Goal: Task Accomplishment & Management: Use online tool/utility

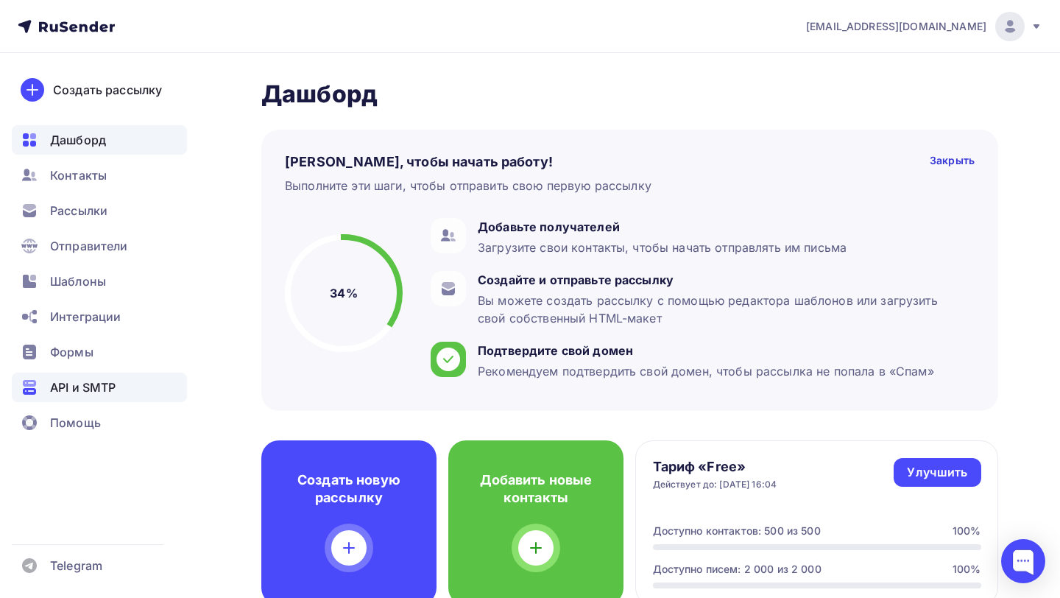
click at [126, 391] on div "API и SMTP" at bounding box center [99, 386] width 175 height 29
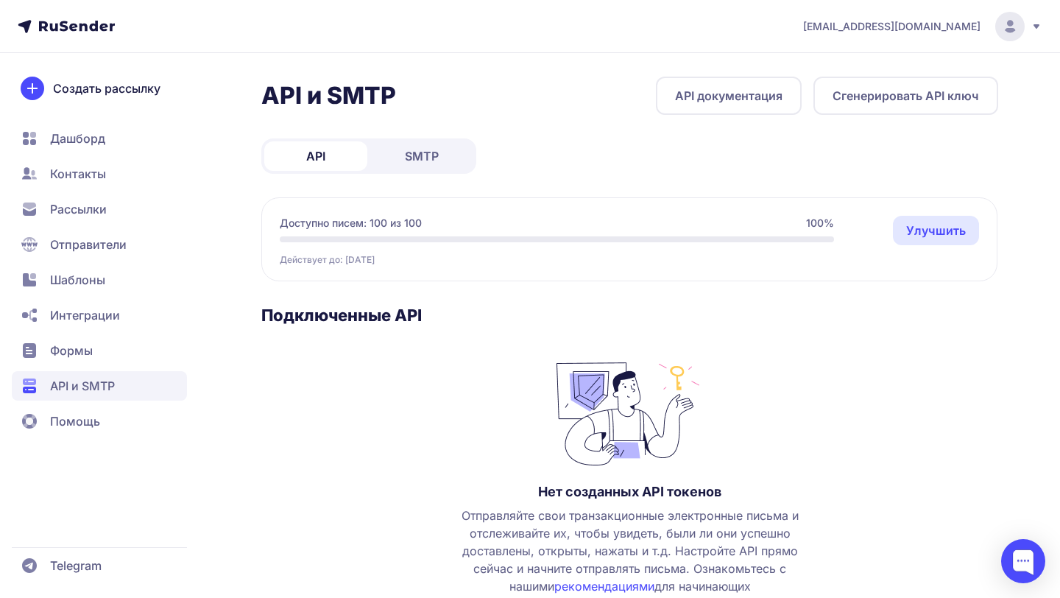
click at [887, 85] on button "Сгенерировать API ключ" at bounding box center [905, 96] width 185 height 38
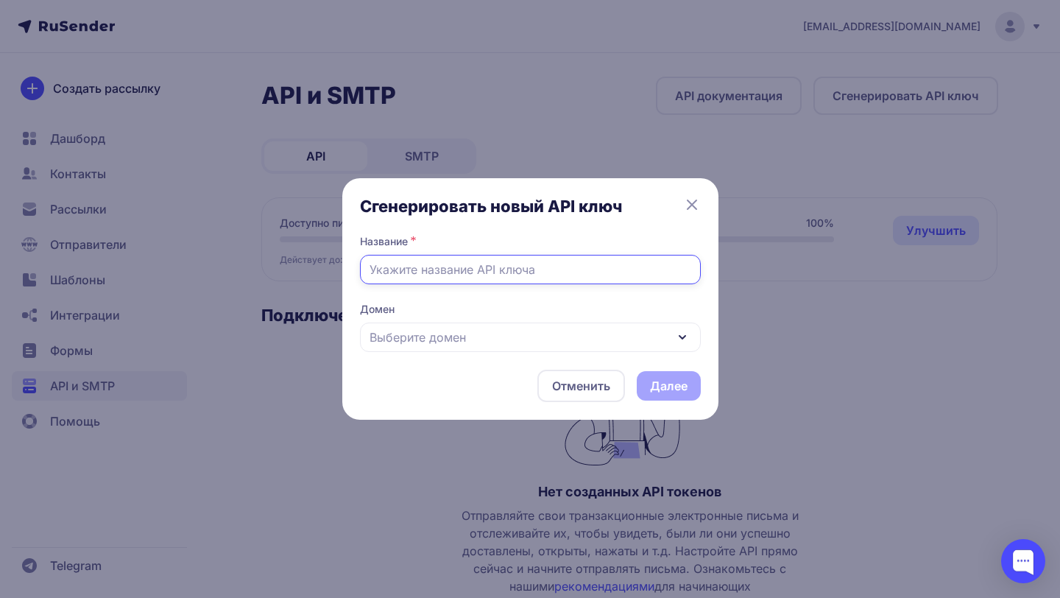
click at [568, 273] on input "text" at bounding box center [530, 269] width 341 height 29
type input "dev test"
click at [527, 336] on div "Выберите домен" at bounding box center [530, 336] width 341 height 29
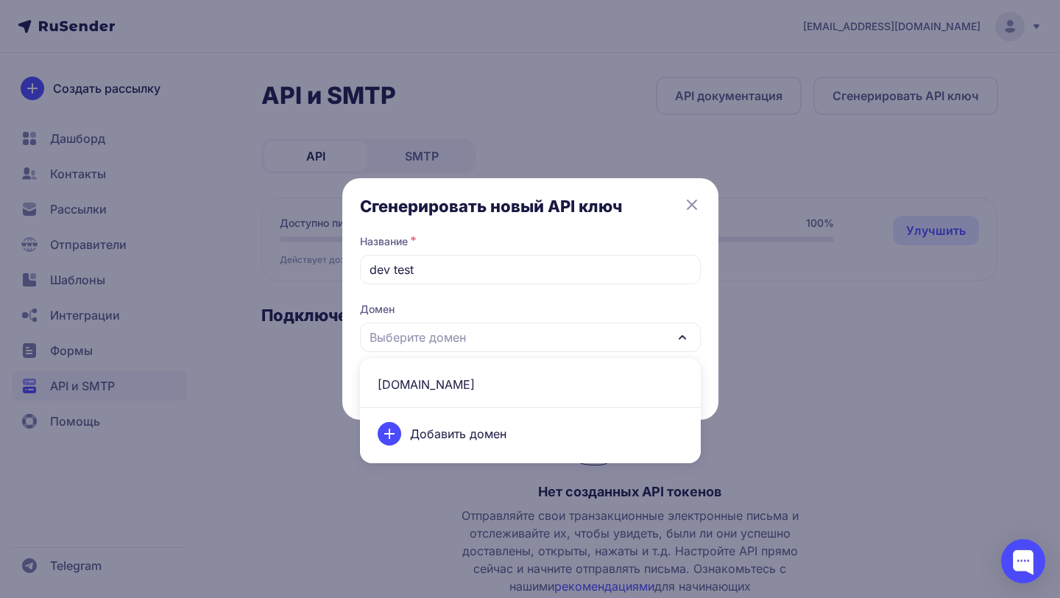
click at [510, 385] on span "aviakrepeg.ru" at bounding box center [530, 383] width 323 height 35
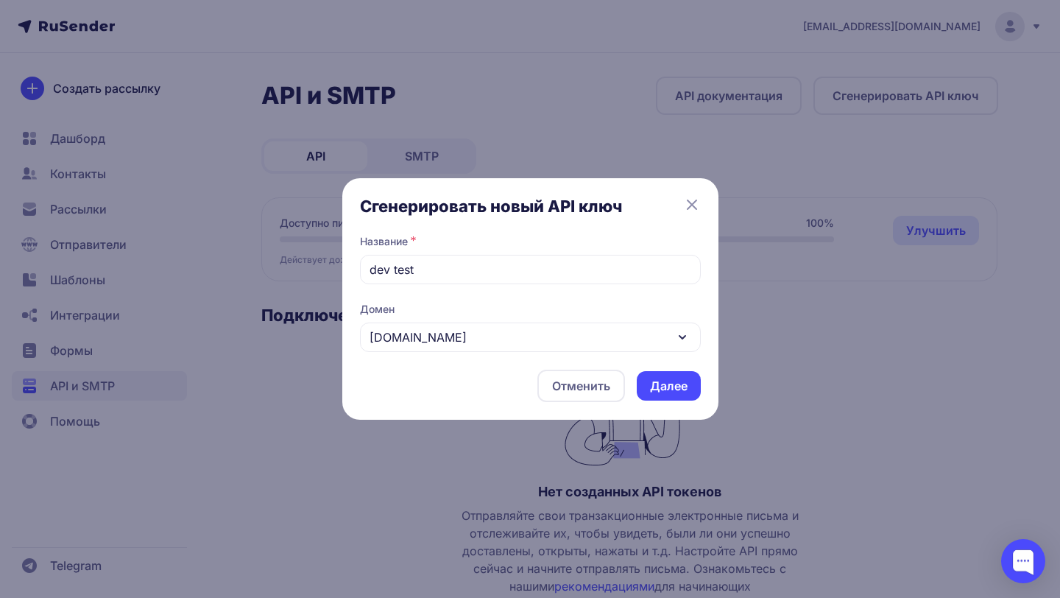
click at [647, 389] on button "Далее" at bounding box center [669, 385] width 64 height 29
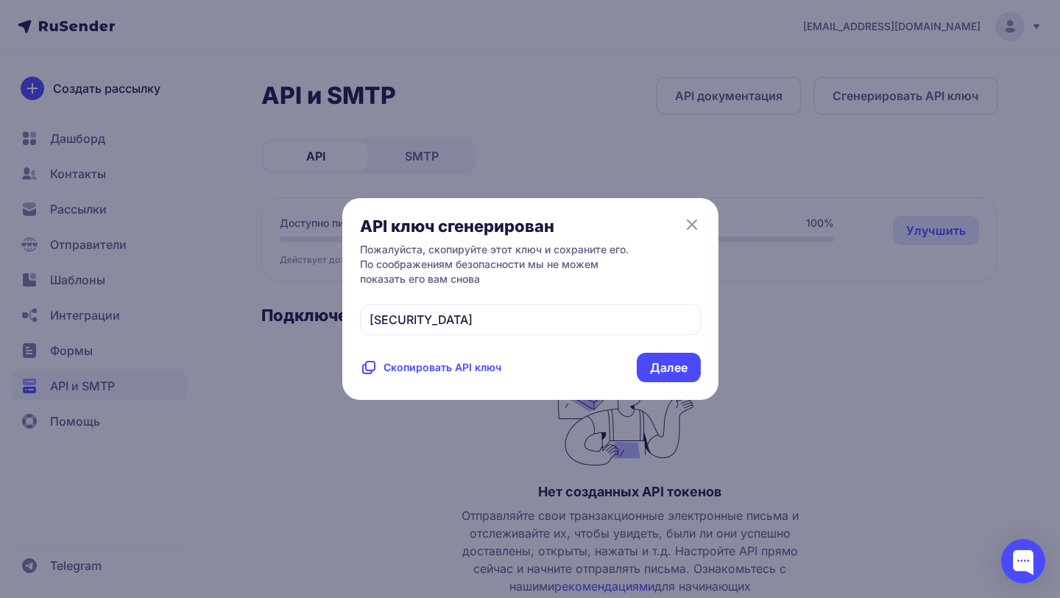
click at [472, 327] on span "eyJhbGciOiJIUzI1NiIsInR5cCI6IkpXVCJ9.eyJpZFVzZXIiOjE1ODkzLCJpZEV4dGVybmFsTWFpbE…" at bounding box center [420, 319] width 103 height 15
click at [476, 375] on span "Скопировать API ключ" at bounding box center [442, 367] width 118 height 15
click at [679, 382] on button "Далее" at bounding box center [669, 367] width 64 height 29
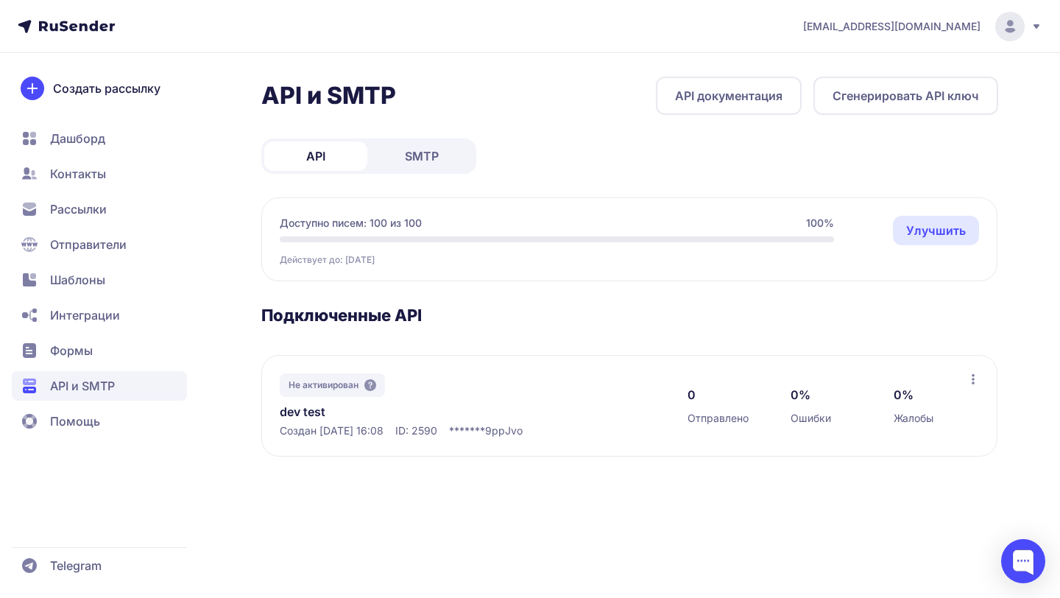
click at [697, 105] on link "API документация" at bounding box center [729, 96] width 146 height 38
click at [374, 384] on icon at bounding box center [370, 385] width 12 height 12
click at [1011, 565] on div at bounding box center [1023, 561] width 44 height 44
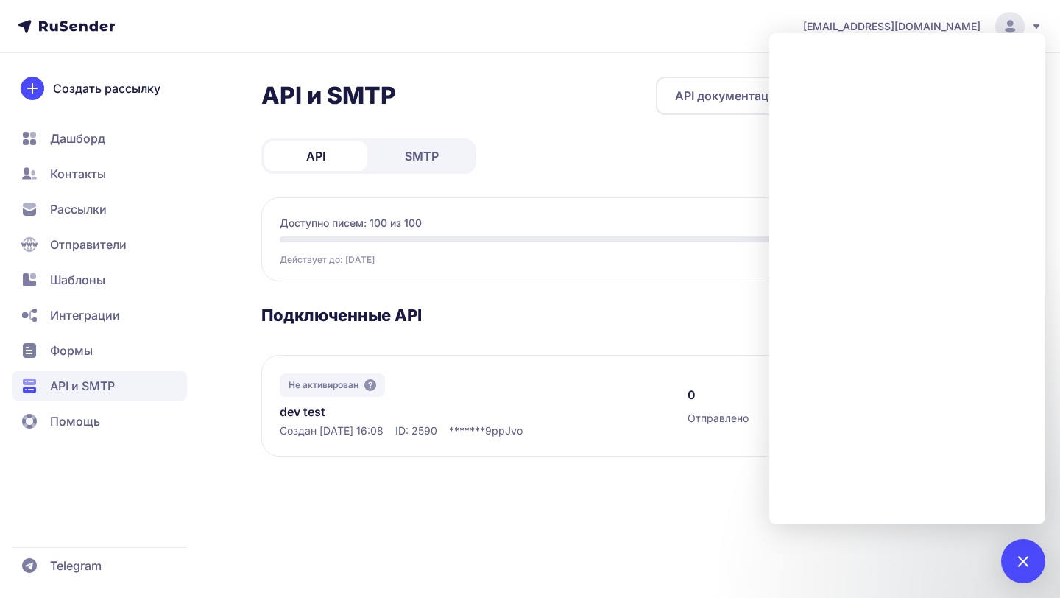
click at [376, 355] on div "Не активирован dev test Создан 31.08.2025, 16:08 ID: 2590 ******* 9ppJvo 0 Отпр…" at bounding box center [629, 406] width 736 height 102
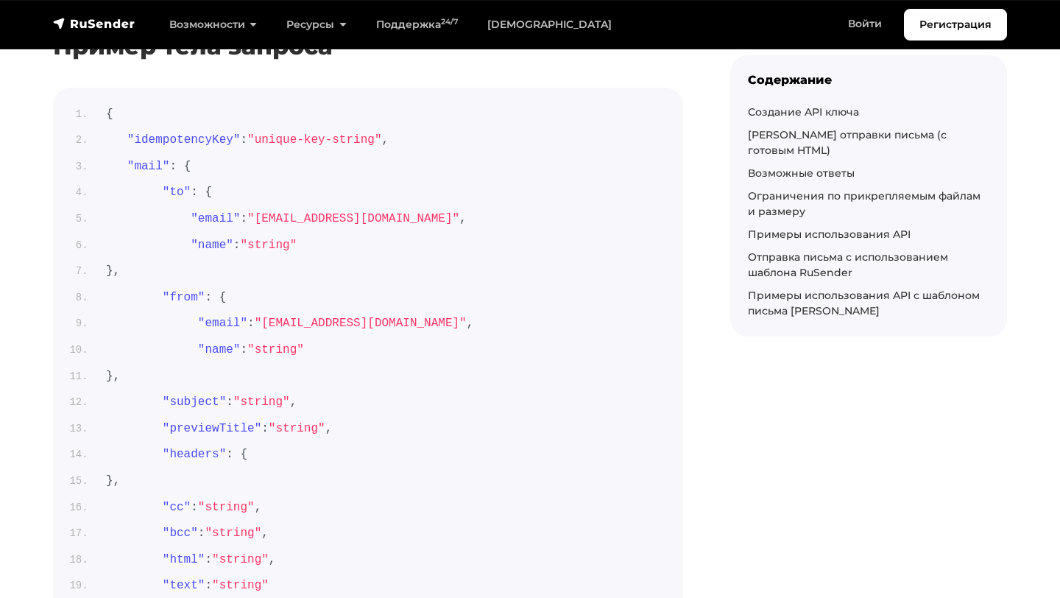
scroll to position [746, 0]
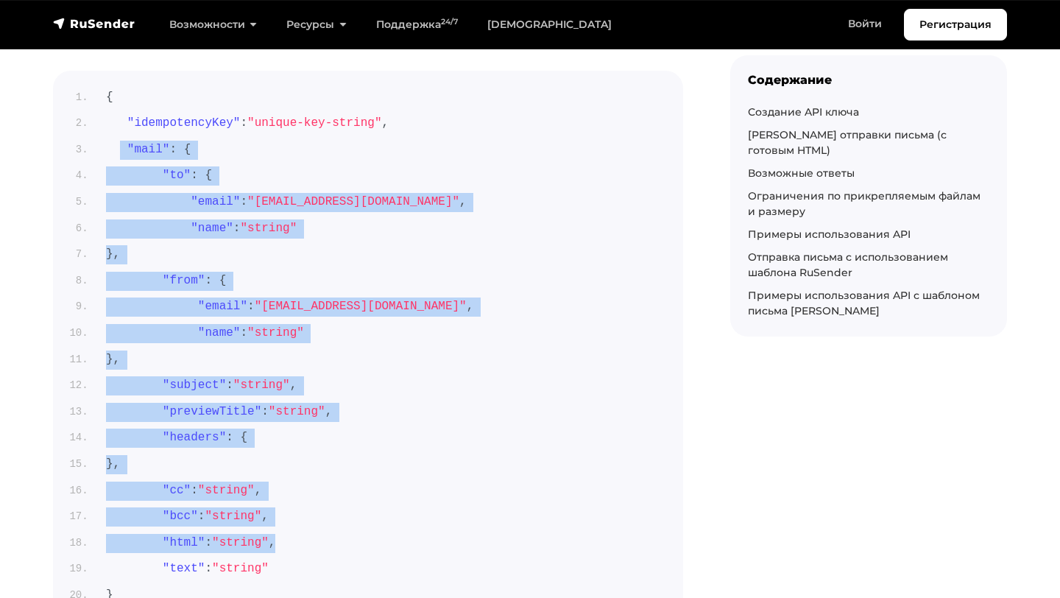
drag, startPoint x: 121, startPoint y: 147, endPoint x: 263, endPoint y: 550, distance: 427.8
click at [263, 550] on ol "{ "idempotencyKey" : "unique-key-string" , "mail" : { "to" : { "email" : "user@…" at bounding box center [368, 359] width 595 height 542
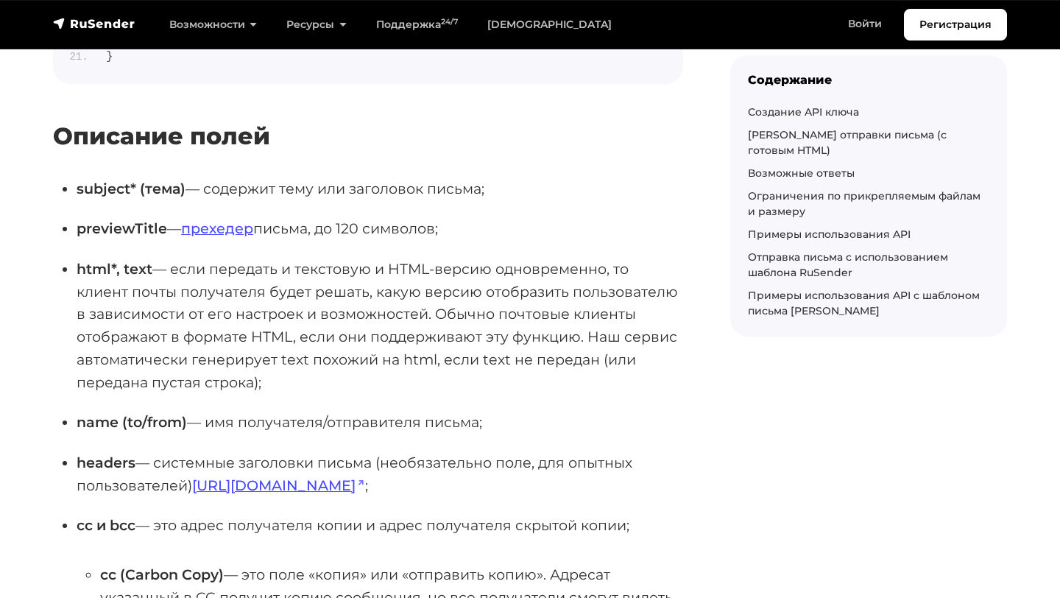
scroll to position [1363, 0]
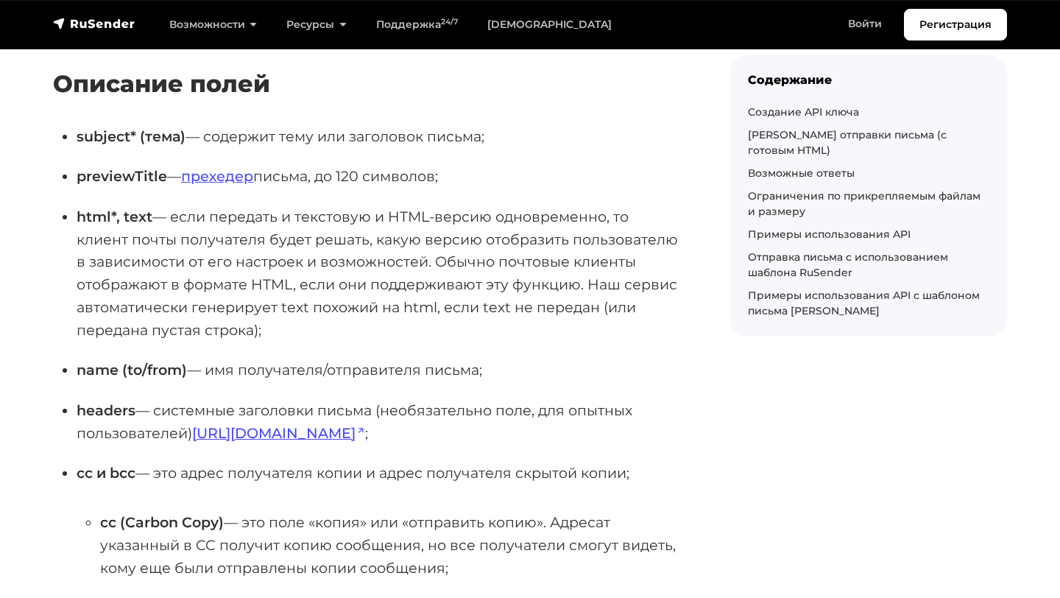
copy ol ""mail" : { "to" : { "email" : "user@example.com" , "name" : "string" }, "from" …"
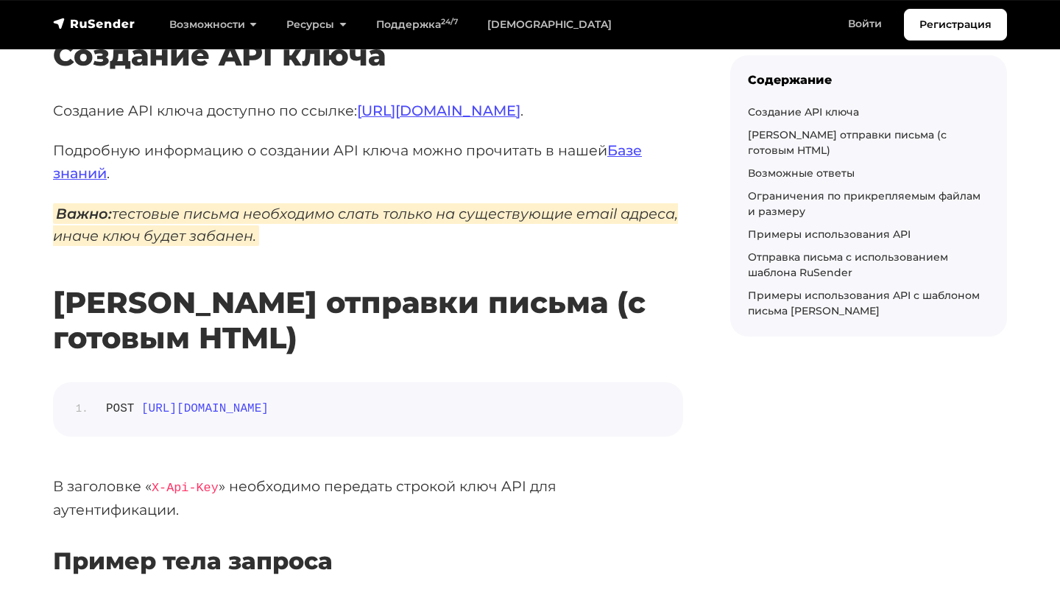
scroll to position [210, 0]
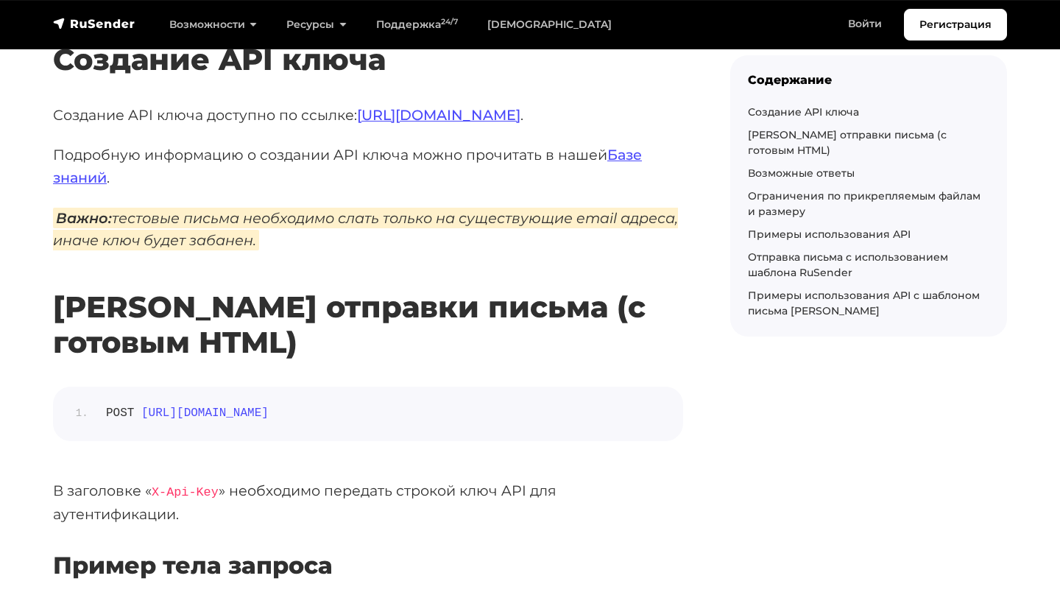
drag, startPoint x: 542, startPoint y: 413, endPoint x: 141, endPoint y: 419, distance: 401.9
click at [141, 419] on li "POST https://api.beta.rusender.ru/api/v1/external-mails/send" at bounding box center [379, 413] width 571 height 19
copy span "https://api.beta.rusender.ru/api/v1/external-mails/send"
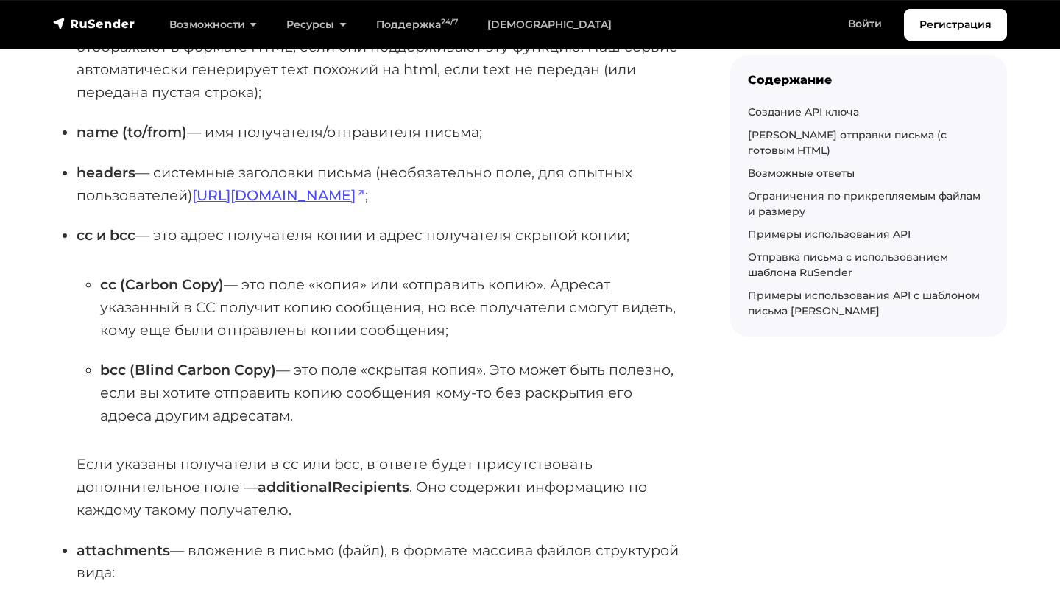
scroll to position [4463, 0]
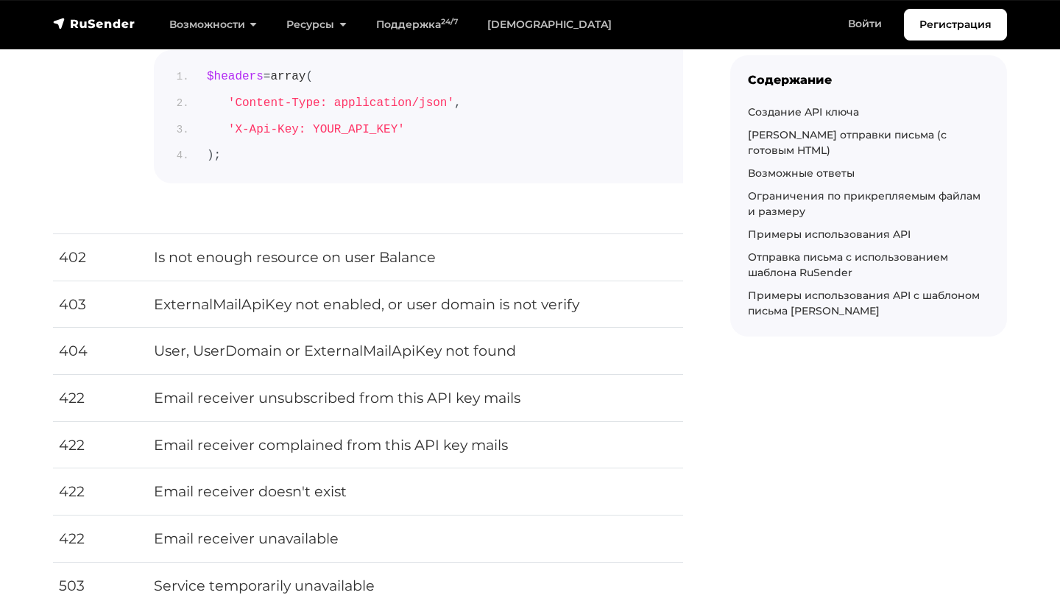
click at [266, 344] on td "User, UserDomain or ExternalMailApiKey not found" at bounding box center [574, 350] width 853 height 47
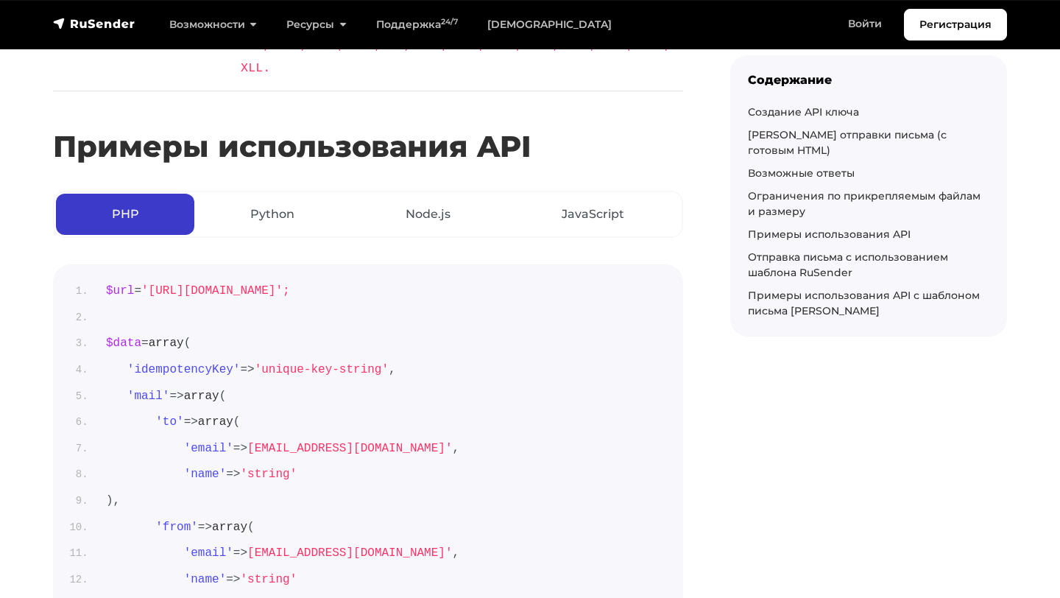
scroll to position [5561, 0]
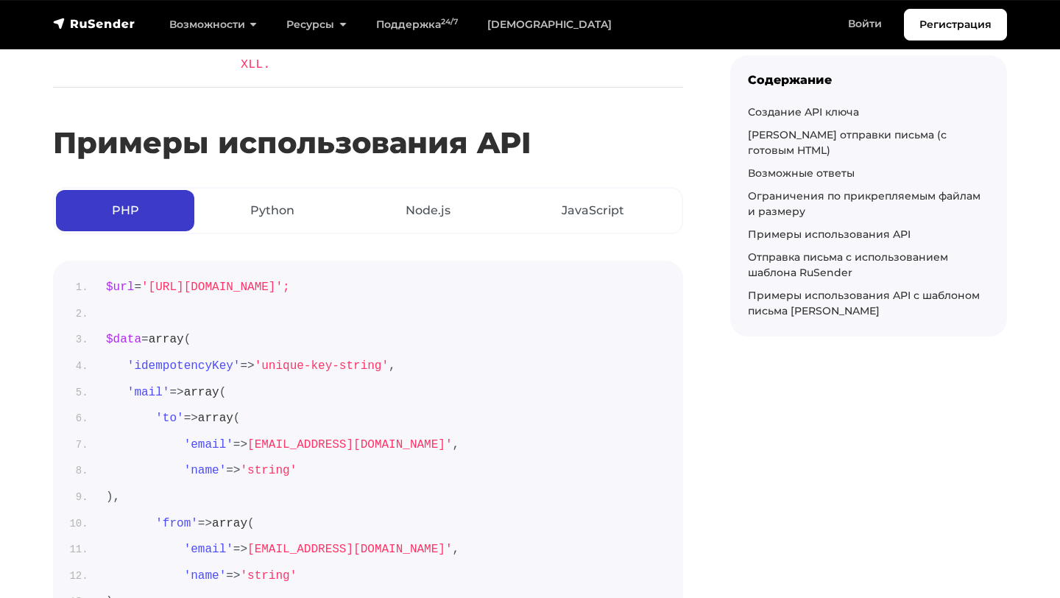
click at [443, 222] on ul "PHP Python Node.js JavaScript" at bounding box center [368, 210] width 630 height 47
click at [444, 198] on link "Node.js" at bounding box center [428, 210] width 156 height 41
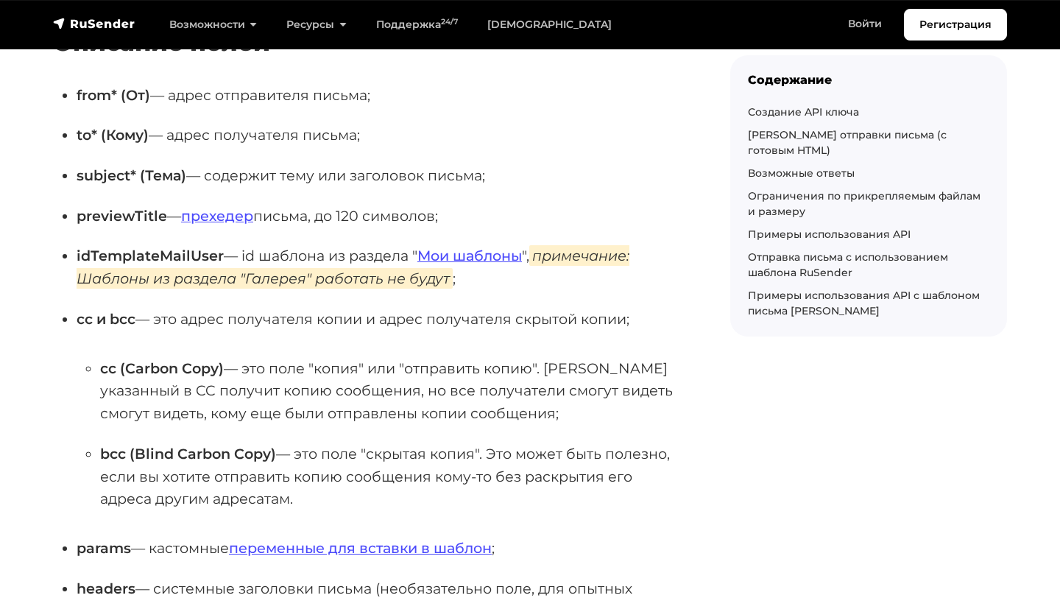
scroll to position [7690, 0]
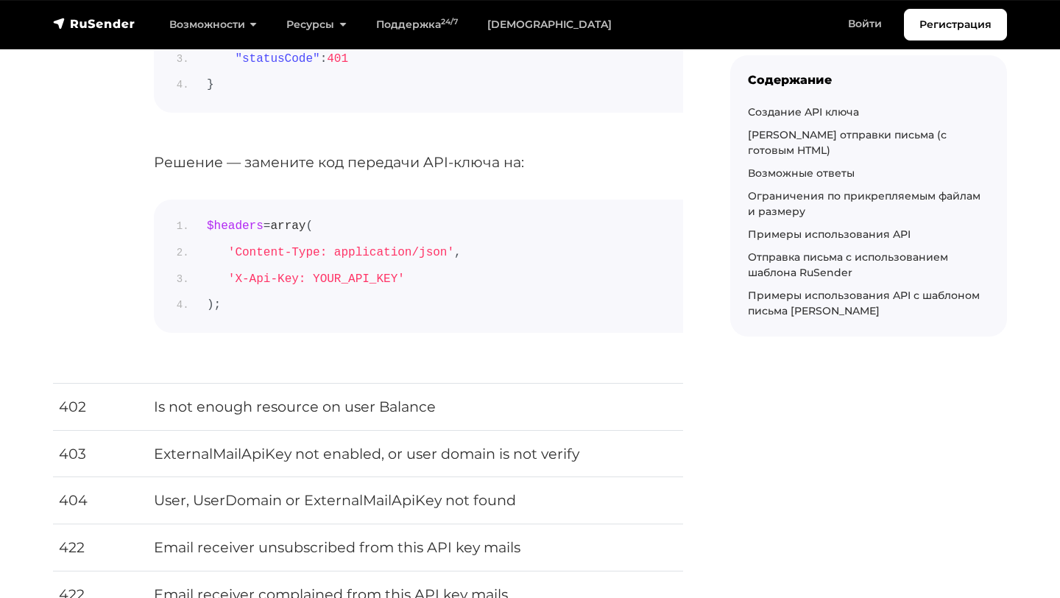
scroll to position [4305, 0]
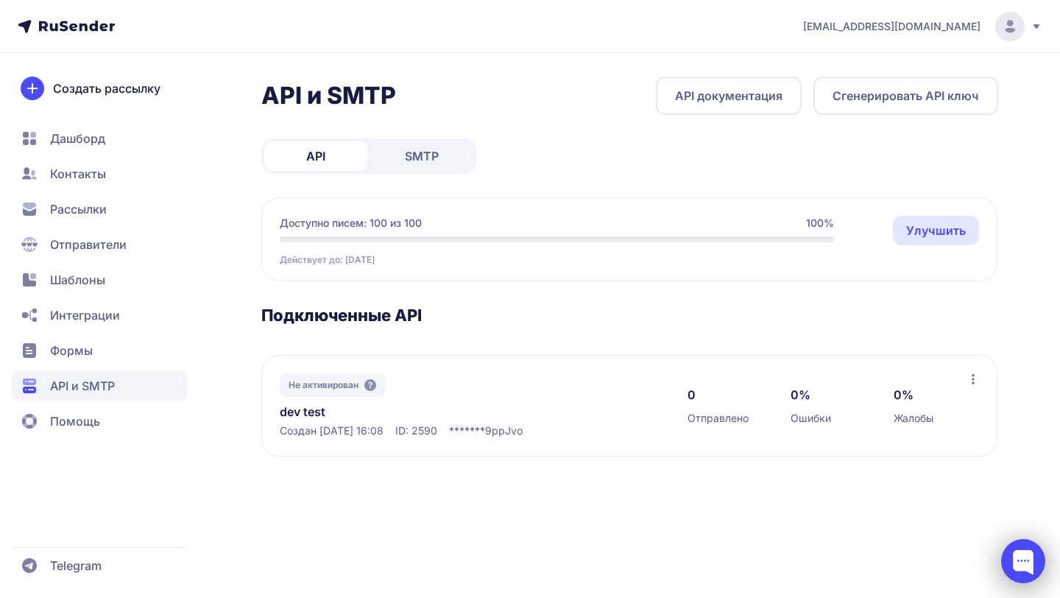
click at [1032, 569] on div at bounding box center [1023, 561] width 44 height 44
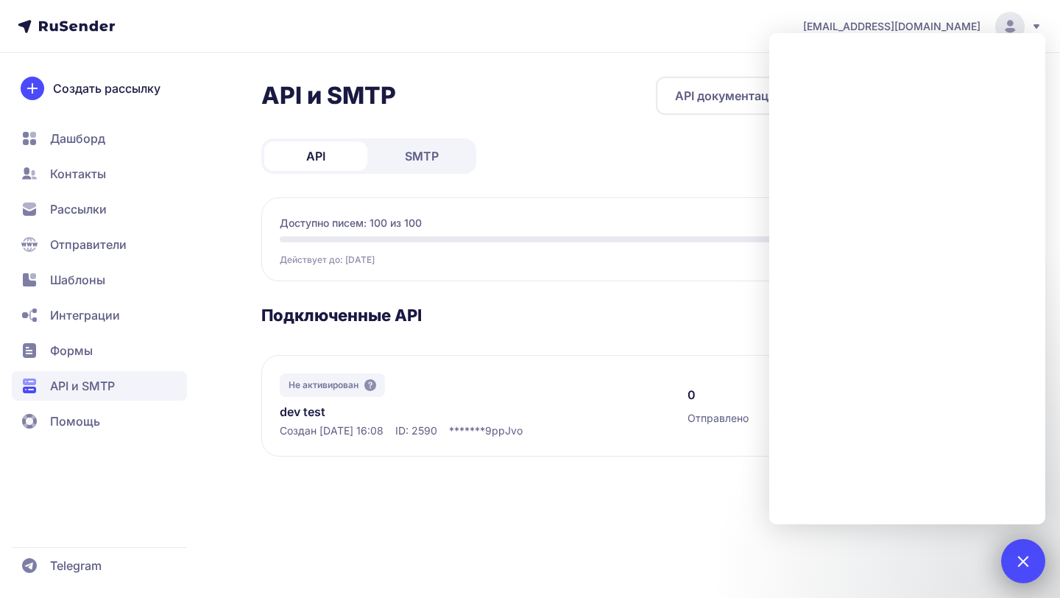
click at [1038, 571] on div at bounding box center [1023, 561] width 44 height 44
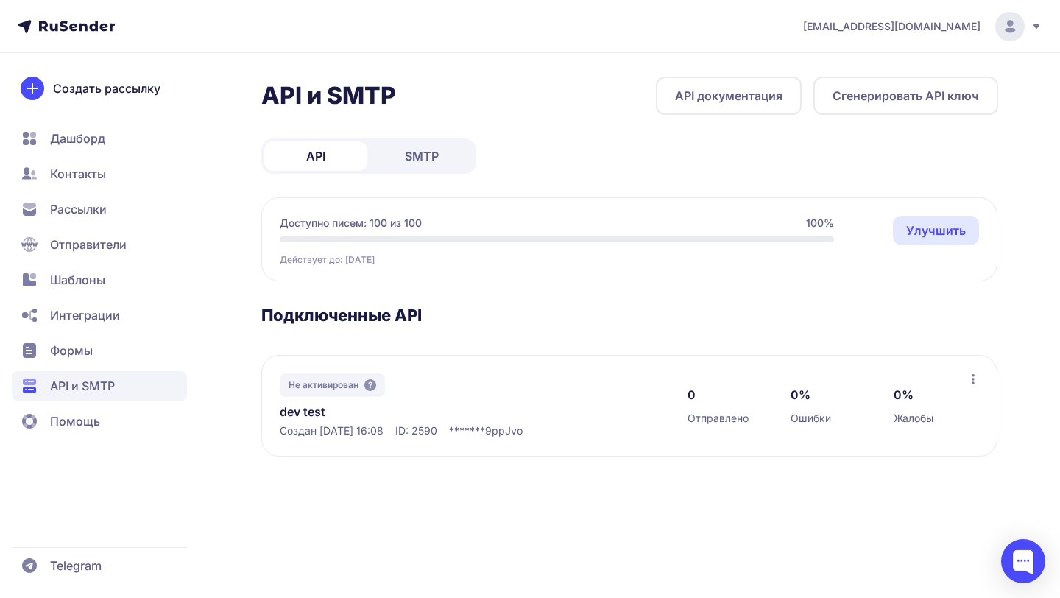
click at [333, 413] on link "dev test" at bounding box center [431, 412] width 302 height 18
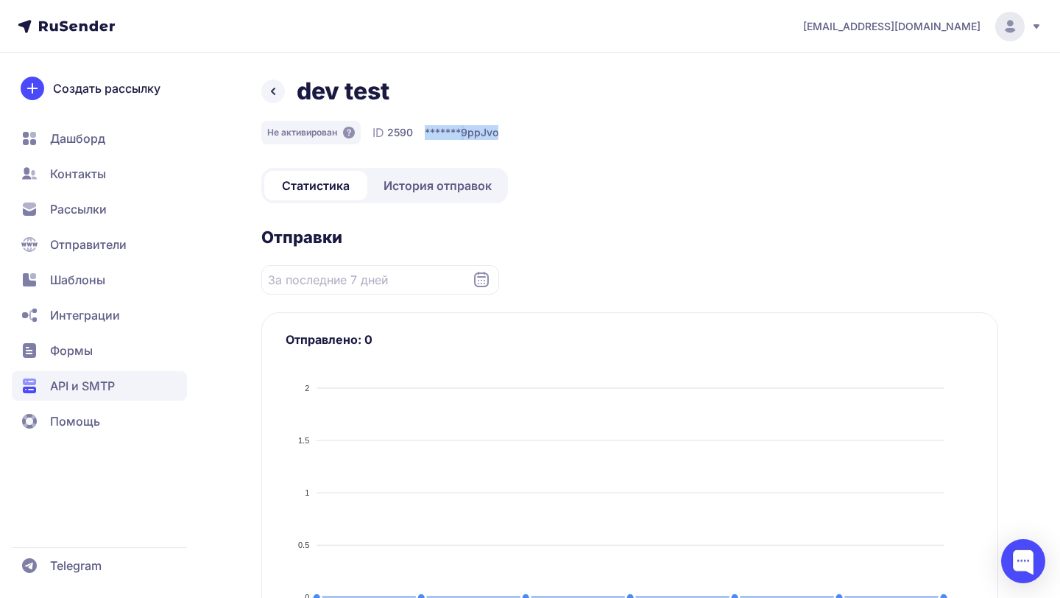
drag, startPoint x: 423, startPoint y: 135, endPoint x: 595, endPoint y: 157, distance: 173.6
copy div "******* 9ppJvo"
click at [1030, 564] on div at bounding box center [1023, 561] width 44 height 44
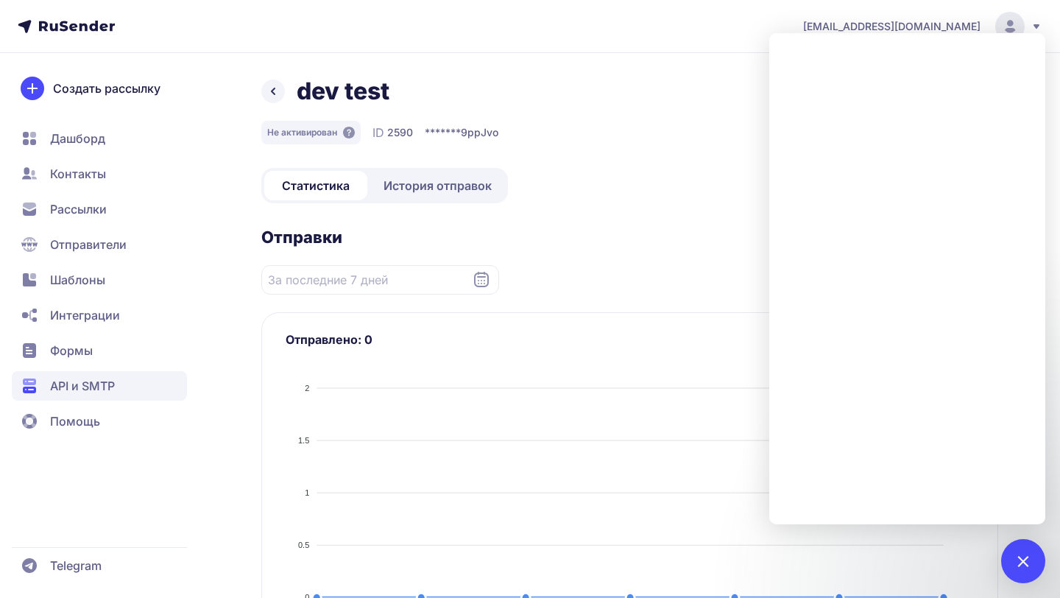
click at [563, 274] on div "Нет отправителей" at bounding box center [629, 279] width 737 height 29
click at [274, 96] on icon at bounding box center [273, 91] width 18 height 18
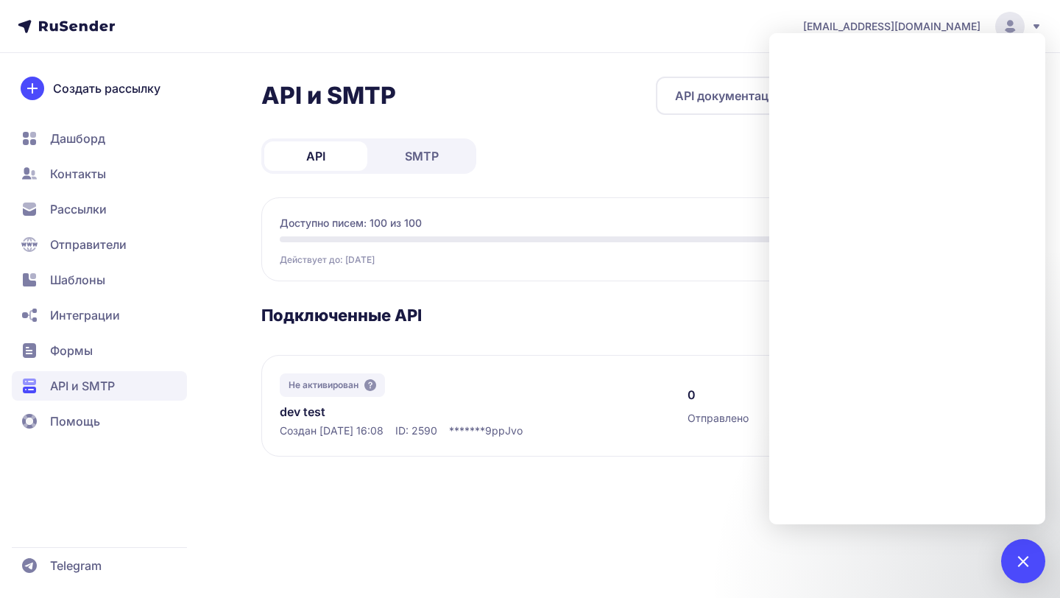
click at [606, 98] on div "API и SMTP API документация Сгенерировать API ключ" at bounding box center [629, 96] width 737 height 38
click at [437, 157] on span "SMTP" at bounding box center [422, 156] width 34 height 18
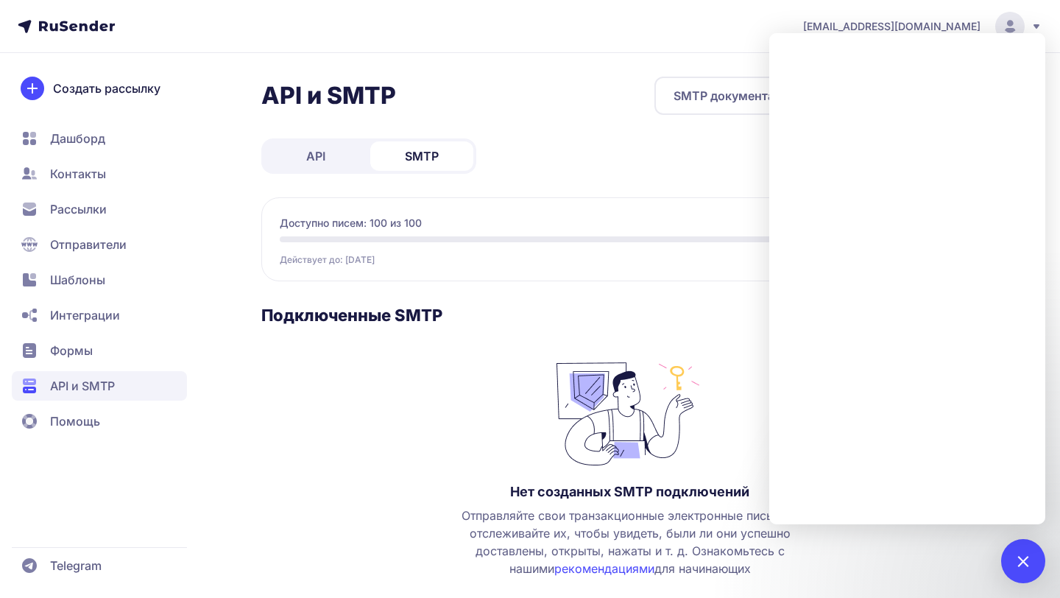
click at [324, 150] on span "API" at bounding box center [315, 156] width 19 height 18
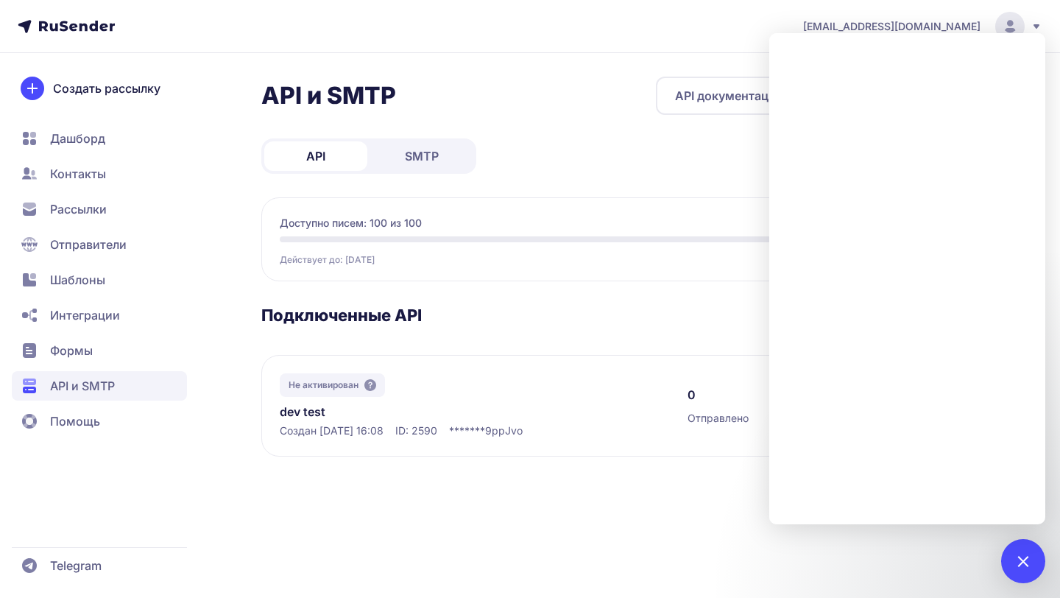
click at [493, 319] on h3 "Подключенные API" at bounding box center [629, 315] width 737 height 21
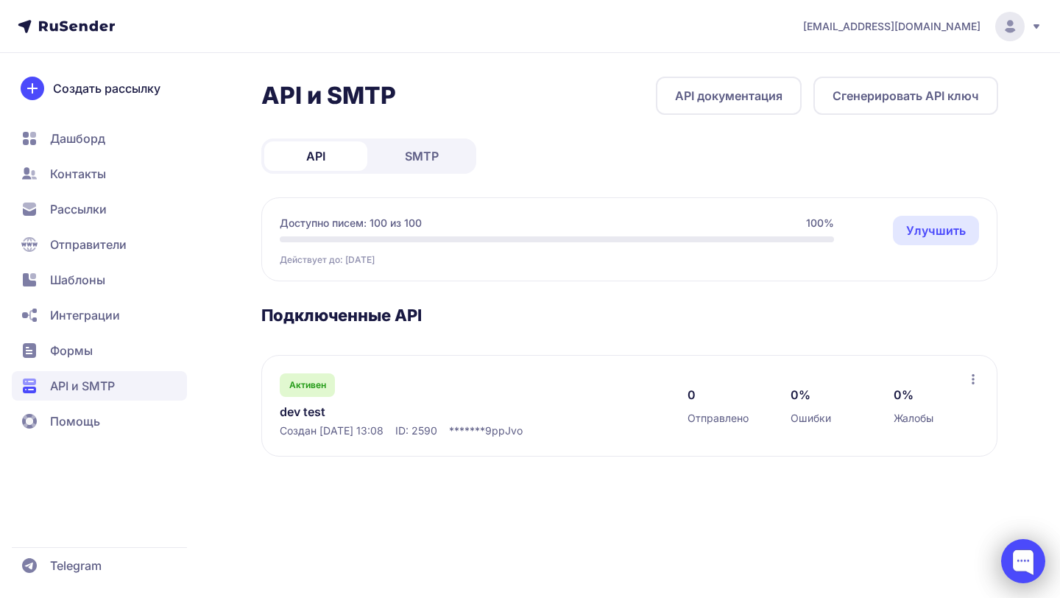
click at [1035, 559] on div at bounding box center [1023, 561] width 44 height 44
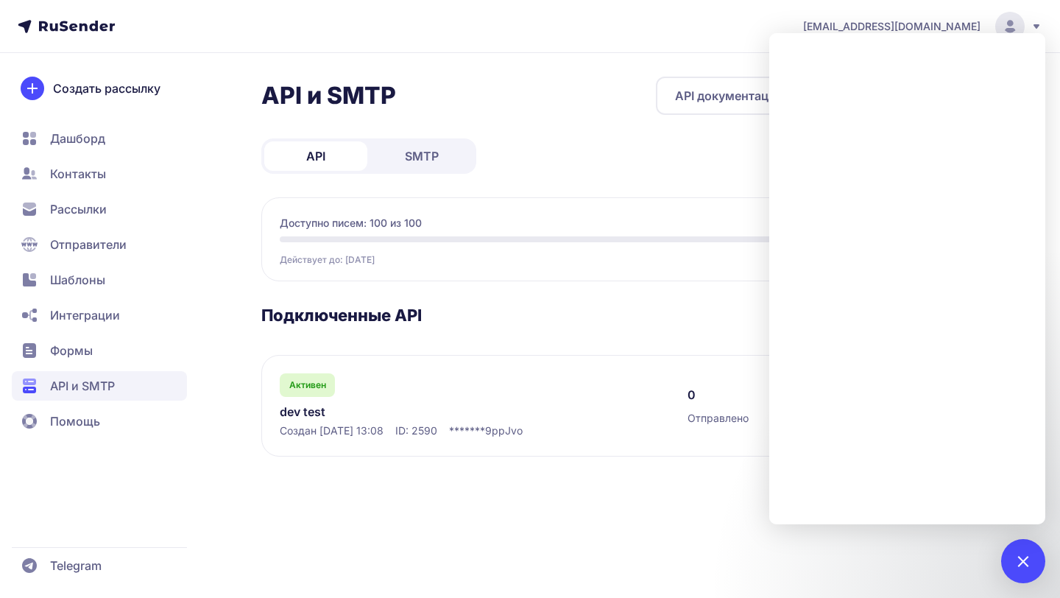
click at [448, 161] on link "SMTP" at bounding box center [421, 155] width 103 height 29
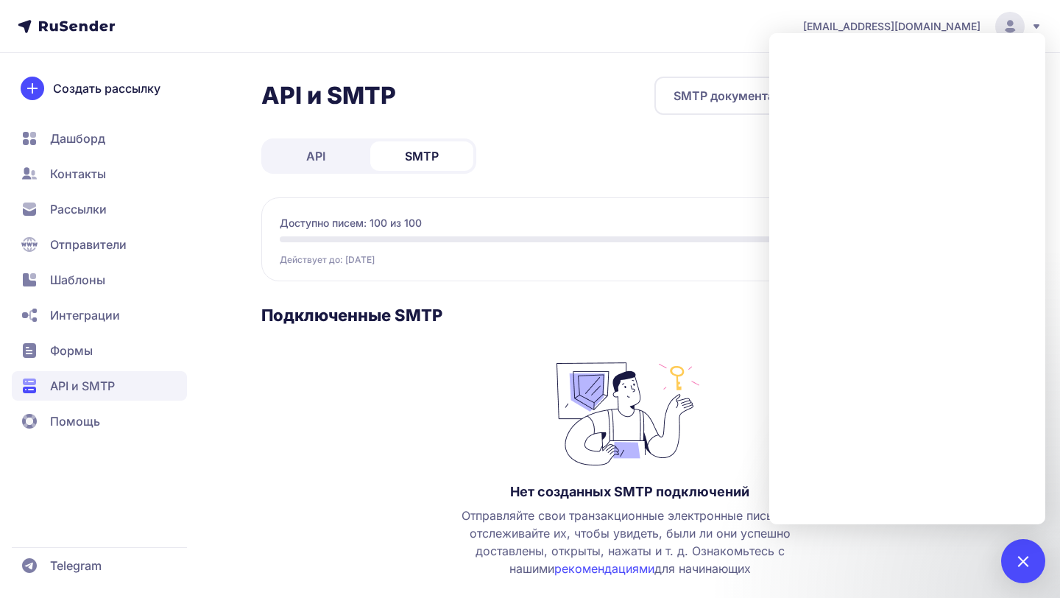
click at [319, 166] on link "API" at bounding box center [315, 155] width 103 height 29
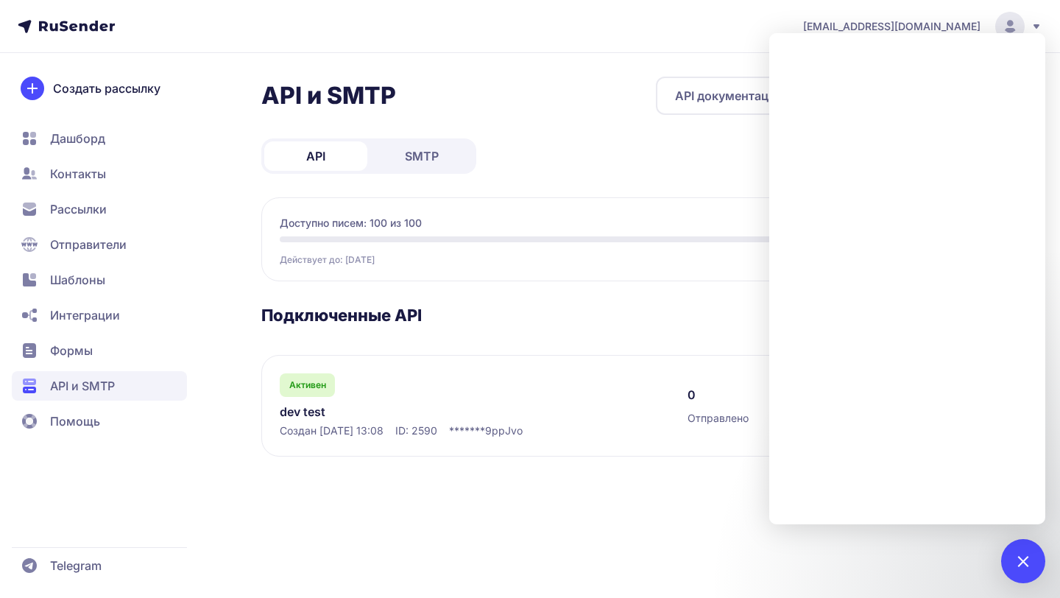
click at [109, 131] on span "Дашборд" at bounding box center [99, 138] width 175 height 29
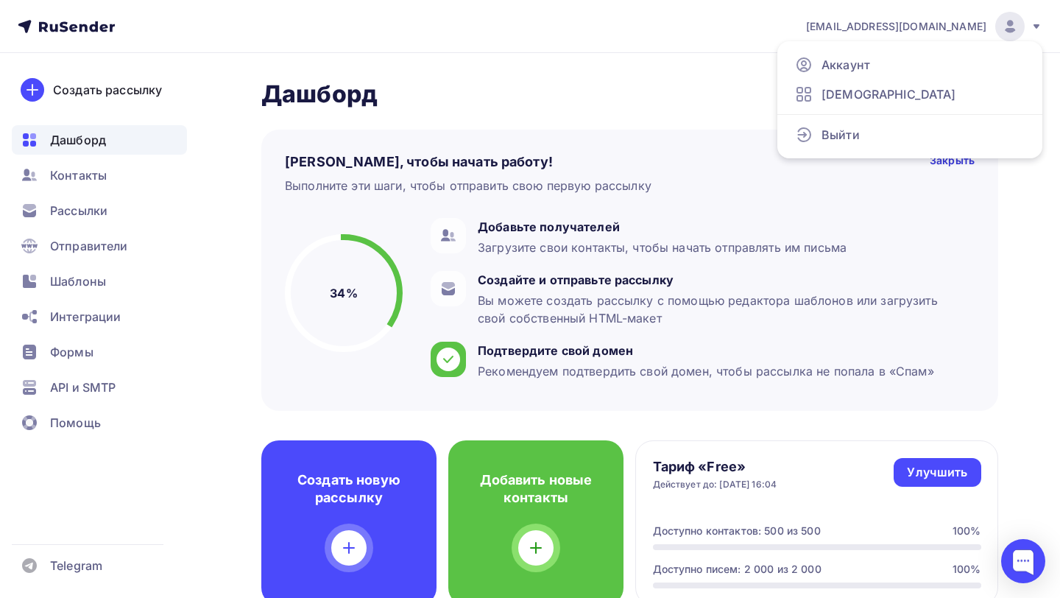
scroll to position [225, 0]
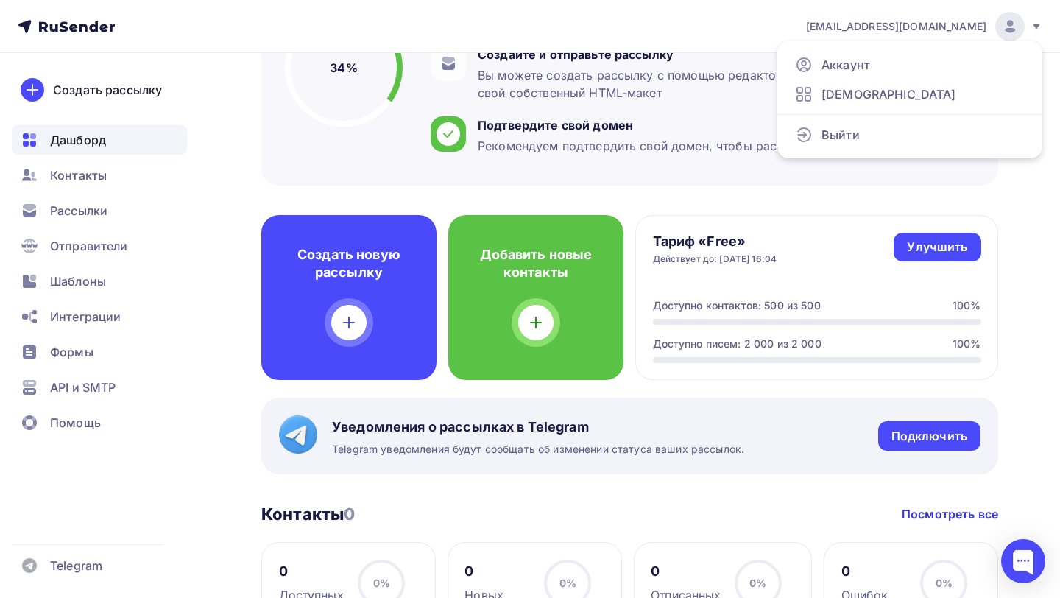
click at [952, 37] on div "[EMAIL_ADDRESS][DOMAIN_NAME]" at bounding box center [924, 26] width 236 height 29
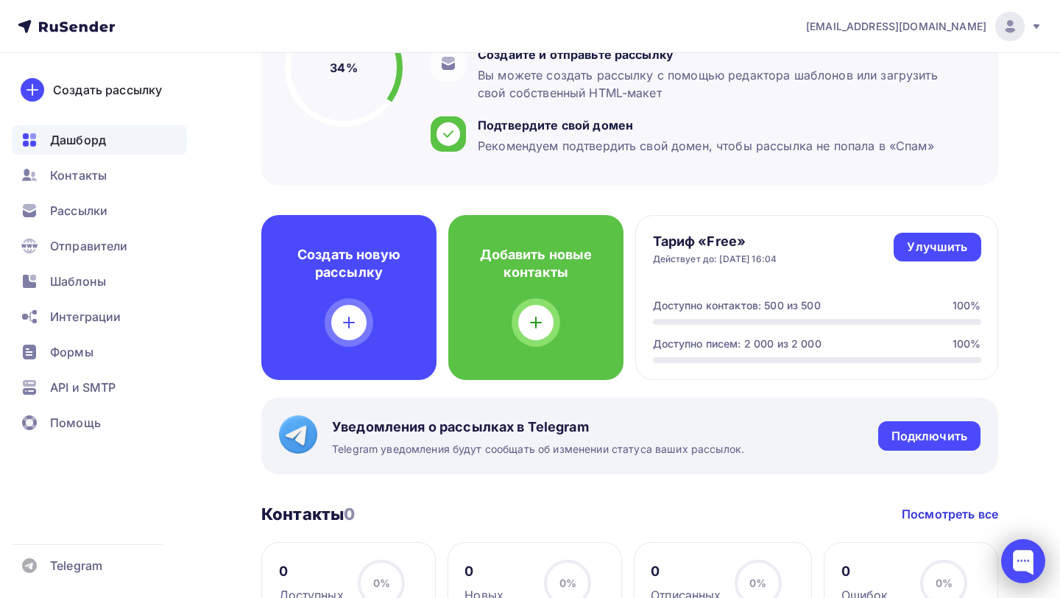
click at [1023, 553] on div at bounding box center [1023, 561] width 44 height 44
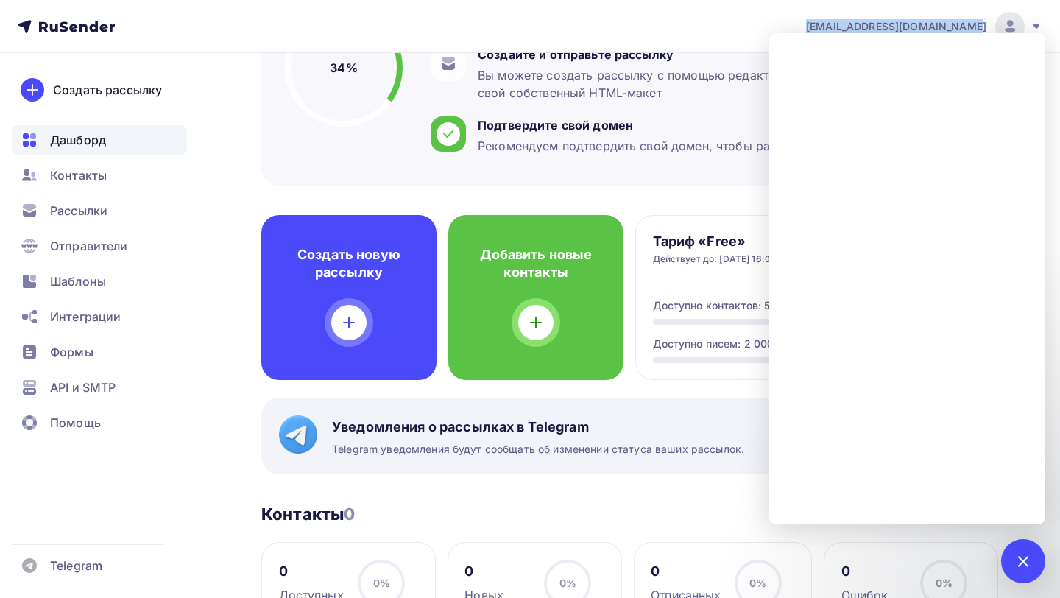
drag, startPoint x: 839, startPoint y: 27, endPoint x: 984, endPoint y: 30, distance: 145.0
click at [984, 30] on div "nikitka.korobov.04@inbox.ru Аккаунт Тарифы Выйти" at bounding box center [916, 26] width 252 height 29
copy span "nikitka.korobov.04@inbox.ru"
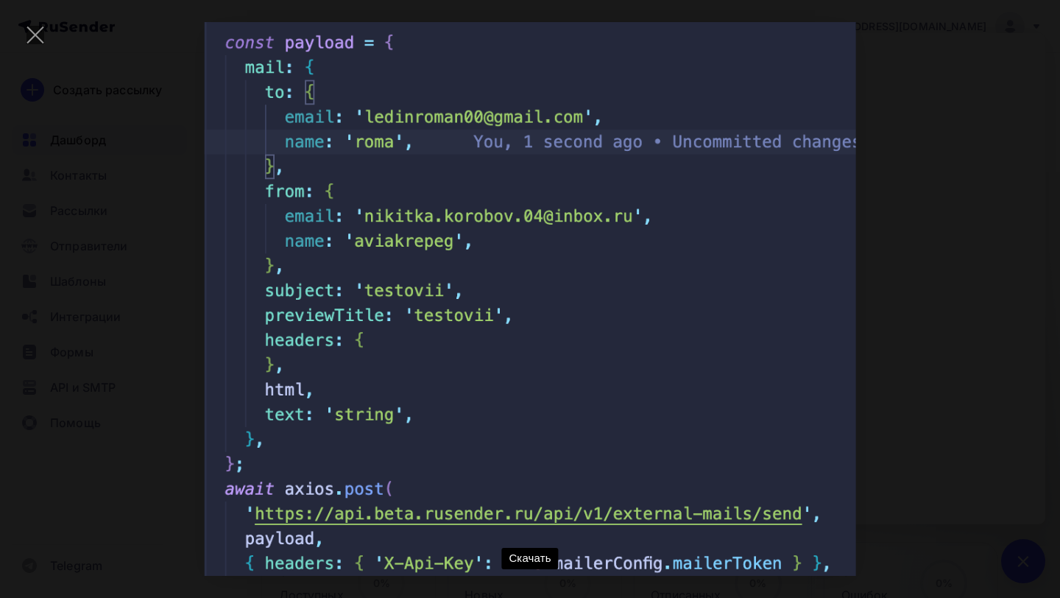
click at [912, 297] on div "Скачать" at bounding box center [530, 298] width 1016 height 553
